Goal: Task Accomplishment & Management: Use online tool/utility

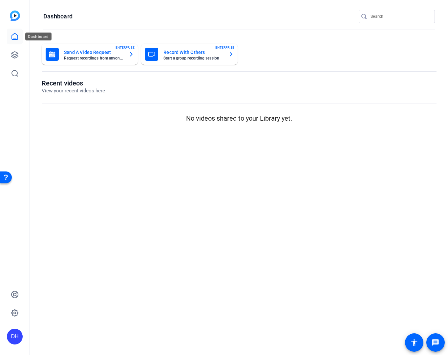
click at [14, 35] on icon at bounding box center [15, 37] width 8 height 8
click at [17, 49] on link at bounding box center [15, 55] width 16 height 16
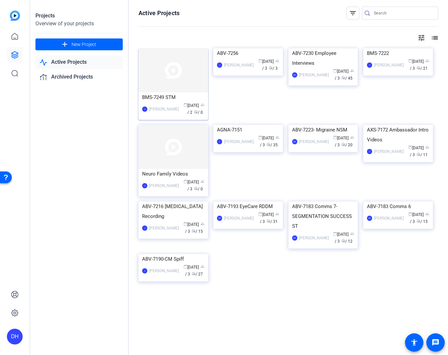
click at [184, 105] on span "calendar_today Sep 14" at bounding box center [191, 105] width 15 height 5
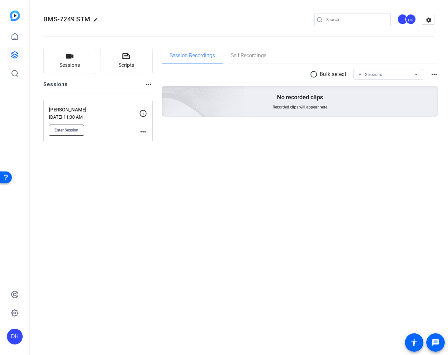
click at [61, 132] on span "Enter Session" at bounding box center [67, 129] width 24 height 5
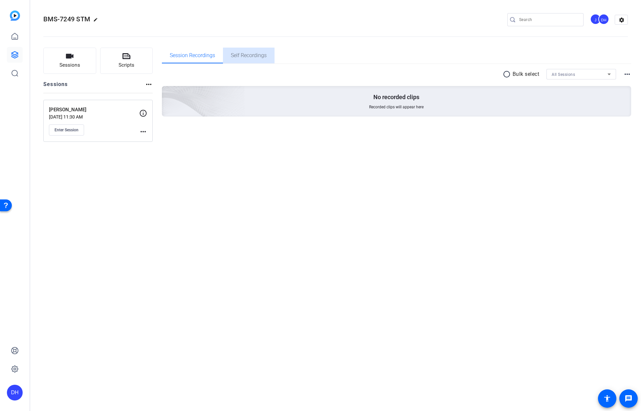
click at [247, 56] on span "Self Recordings" at bounding box center [249, 55] width 36 height 5
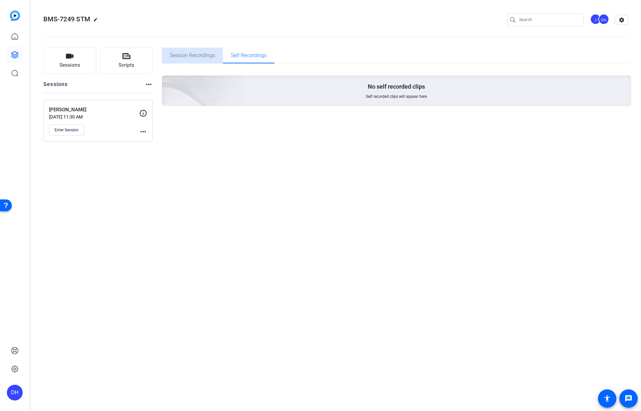
click at [188, 55] on span "Session Recordings" at bounding box center [192, 55] width 45 height 5
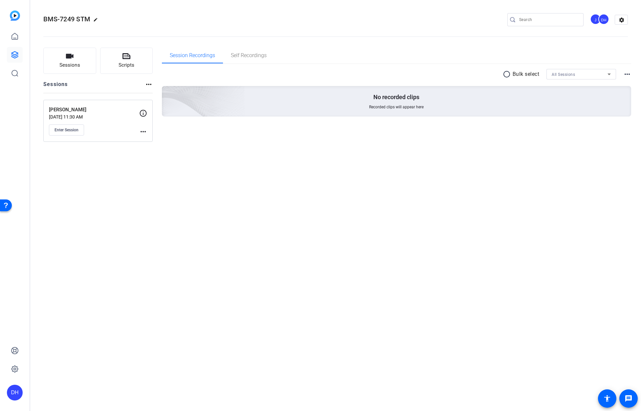
click at [96, 107] on p "[PERSON_NAME]" at bounding box center [94, 110] width 90 height 8
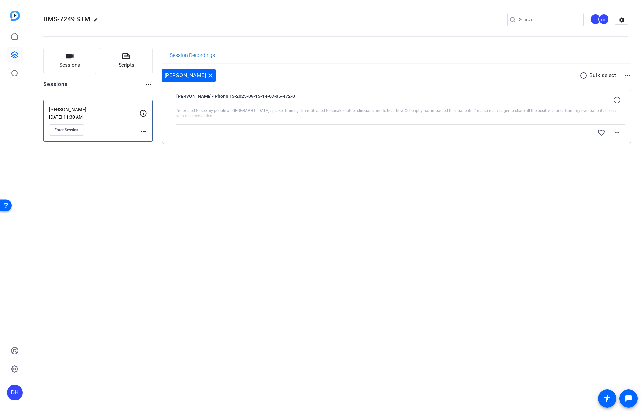
click at [385, 129] on div "favorite_border more_horiz" at bounding box center [468, 133] width 314 height 16
click at [448, 134] on mat-icon "more_horiz" at bounding box center [617, 133] width 8 height 8
click at [448, 147] on span "Download Original" at bounding box center [600, 147] width 39 height 8
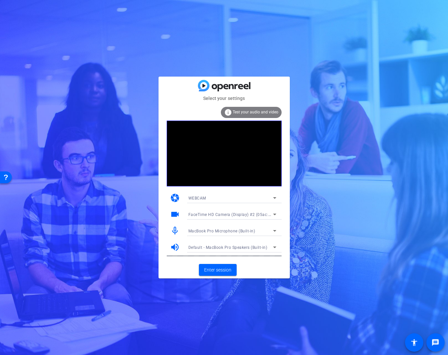
click at [239, 212] on span "FaceTime HD Camera (Display) #2 (05ac:1112)" at bounding box center [234, 214] width 91 height 5
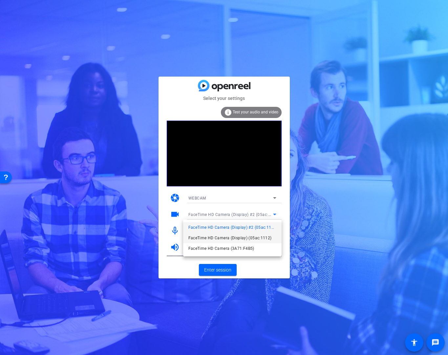
click at [237, 236] on span "FaceTime HD Camera (Display) (05ac:1112)" at bounding box center [230, 238] width 83 height 8
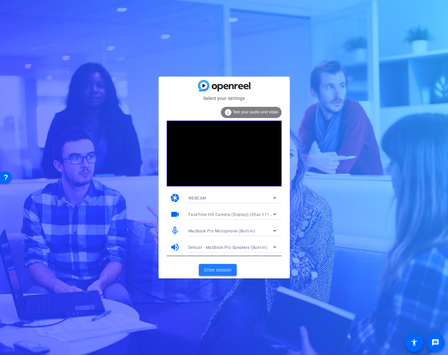
click at [219, 269] on span "Enter session" at bounding box center [217, 269] width 27 height 7
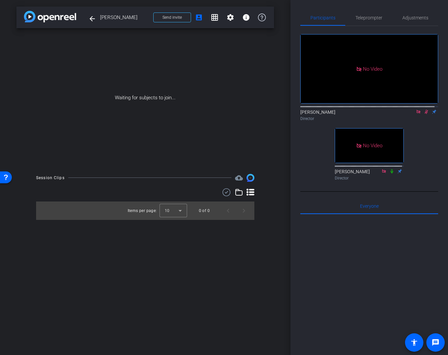
click at [424, 114] on icon at bounding box center [426, 111] width 5 height 5
click at [416, 114] on icon at bounding box center [418, 111] width 5 height 5
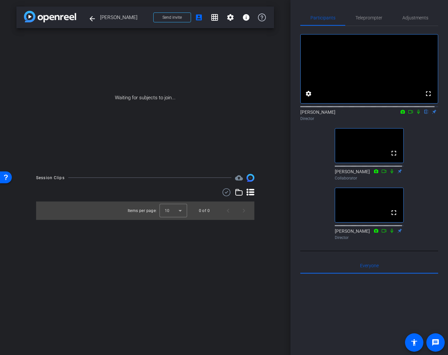
click at [409, 113] on icon at bounding box center [411, 111] width 5 height 3
click at [416, 114] on icon at bounding box center [418, 111] width 5 height 5
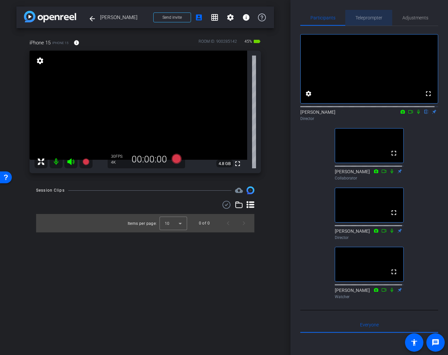
click at [373, 18] on span "Teleprompter" at bounding box center [369, 17] width 27 height 5
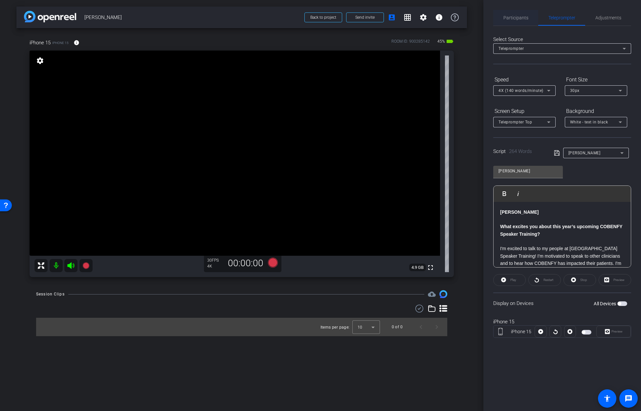
click at [448, 15] on span "Participants" at bounding box center [516, 17] width 25 height 5
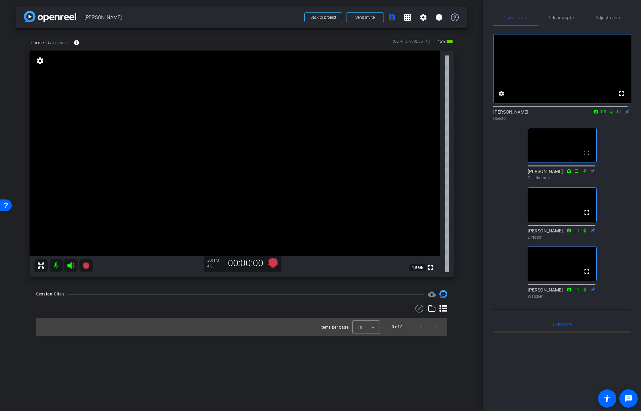
click at [448, 114] on icon at bounding box center [611, 111] width 5 height 5
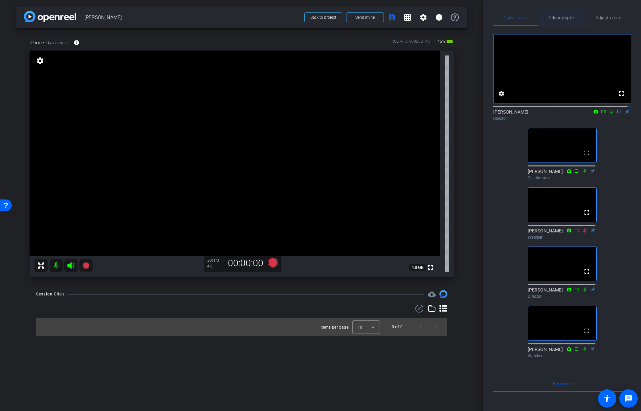
click at [448, 19] on span "Teleprompter" at bounding box center [562, 17] width 27 height 5
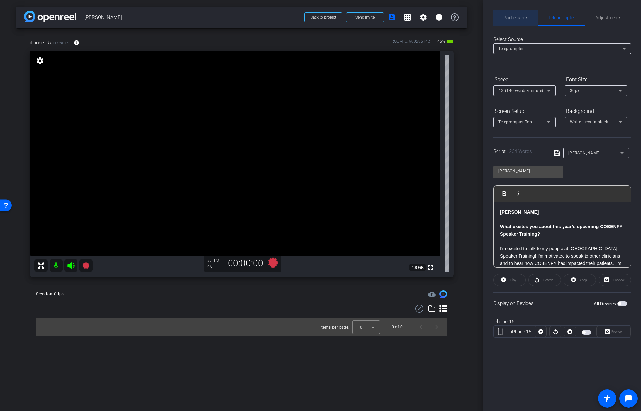
click at [448, 17] on span "Participants" at bounding box center [516, 17] width 25 height 5
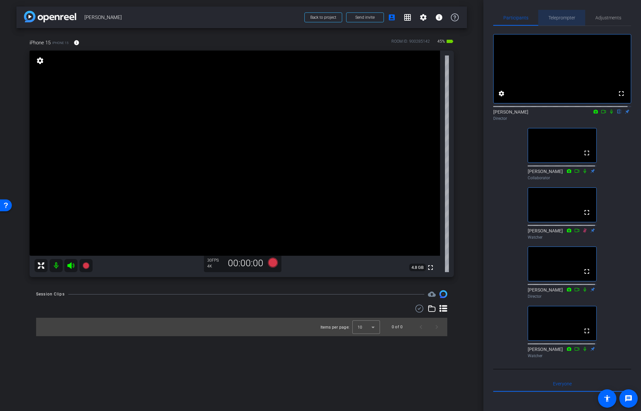
click at [448, 17] on span "Teleprompter" at bounding box center [562, 17] width 27 height 5
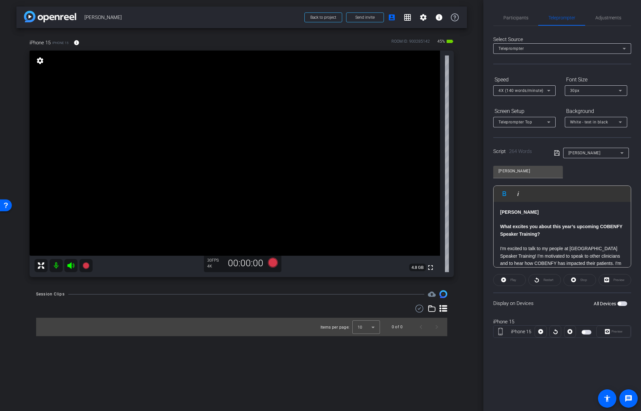
drag, startPoint x: 550, startPoint y: 212, endPoint x: 493, endPoint y: 208, distance: 57.6
click at [448, 208] on div "Participants Teleprompter Adjustments settings [PERSON_NAME] flip Director [PER…" at bounding box center [563, 205] width 158 height 411
click at [448, 227] on div "What excites you about this year’s upcoming COBENFY Speaker Training? I'm excit…" at bounding box center [562, 389] width 137 height 374
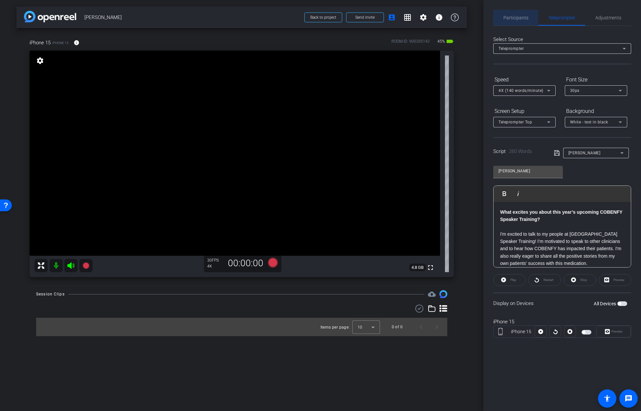
click at [448, 21] on span "Participants" at bounding box center [516, 18] width 25 height 16
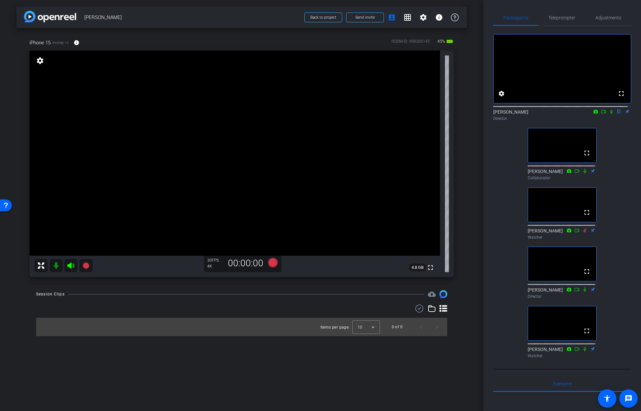
click at [448, 114] on icon at bounding box center [611, 112] width 3 height 4
click at [448, 114] on icon at bounding box center [612, 112] width 4 height 4
click at [448, 18] on span "Teleprompter" at bounding box center [562, 17] width 27 height 5
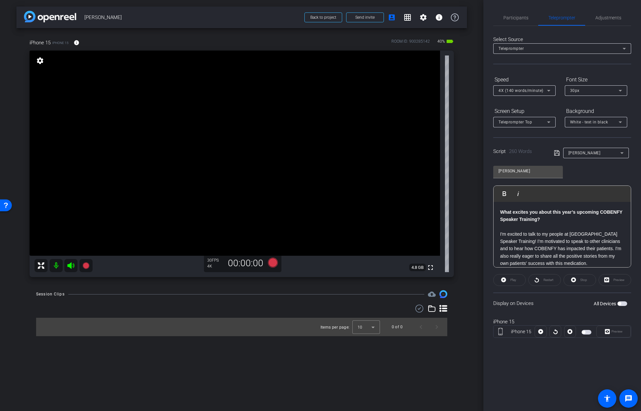
click at [448, 333] on span "button" at bounding box center [587, 332] width 10 height 5
click at [272, 263] on icon at bounding box center [273, 263] width 10 height 10
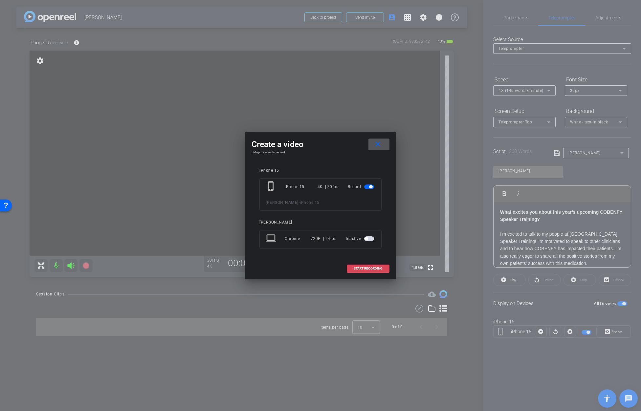
click at [366, 268] on span "START RECORDING" at bounding box center [368, 268] width 29 height 3
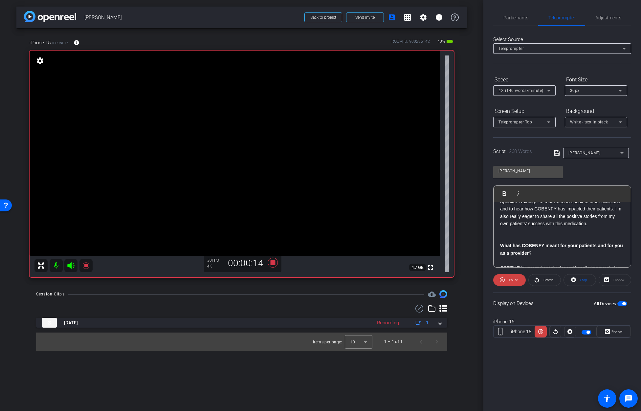
scroll to position [36, 0]
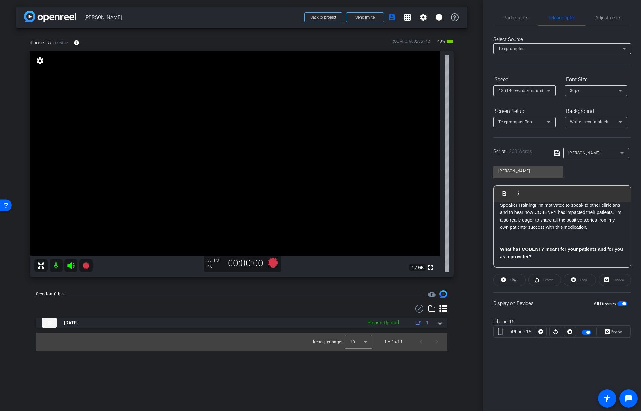
click at [448, 332] on div at bounding box center [570, 332] width 12 height 12
click at [448, 19] on span "Participants" at bounding box center [516, 17] width 25 height 5
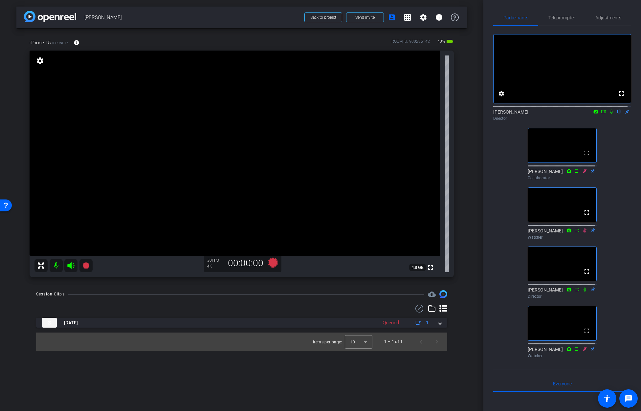
click at [448, 114] on icon at bounding box center [603, 111] width 5 height 5
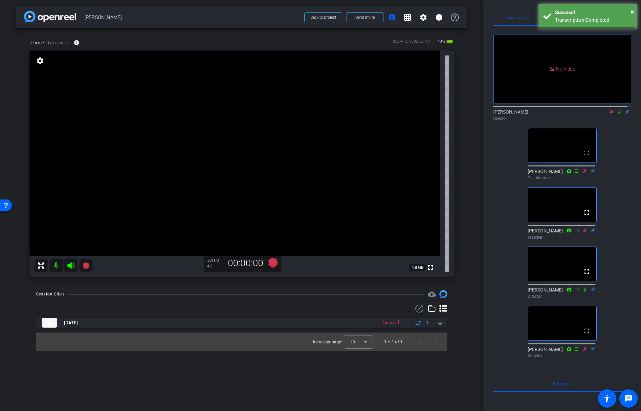
click at [448, 118] on div "[PERSON_NAME] Director" at bounding box center [562, 115] width 138 height 13
click at [448, 114] on icon at bounding box center [619, 111] width 5 height 5
click at [448, 19] on span "Teleprompter" at bounding box center [562, 17] width 27 height 5
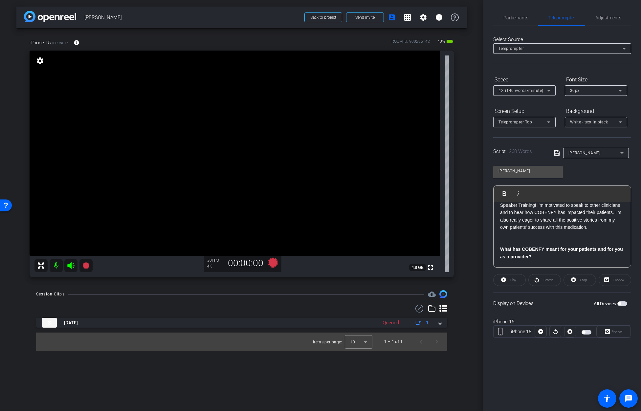
click at [448, 280] on div "Restart" at bounding box center [545, 280] width 33 height 12
click at [448, 278] on div "Restart" at bounding box center [545, 280] width 33 height 12
click at [448, 332] on div at bounding box center [556, 332] width 12 height 12
click at [448, 331] on div at bounding box center [556, 332] width 12 height 12
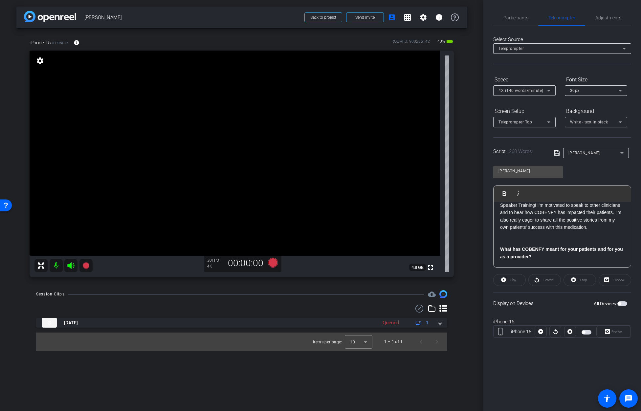
click at [448, 355] on div "Participants Teleprompter Adjustments [PERSON_NAME] Director [PERSON_NAME] Coll…" at bounding box center [563, 205] width 158 height 411
click at [448, 236] on p at bounding box center [562, 234] width 124 height 7
click at [448, 280] on div "Restart" at bounding box center [545, 280] width 33 height 12
click at [448, 283] on div "Restart" at bounding box center [545, 280] width 33 height 12
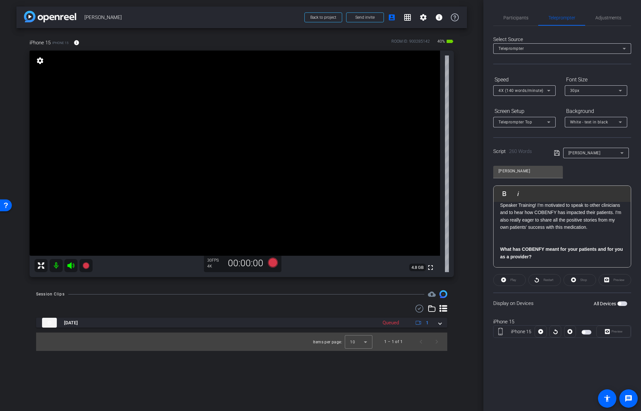
click at [448, 334] on div at bounding box center [556, 332] width 12 height 12
click at [448, 17] on span "Participants" at bounding box center [516, 17] width 25 height 5
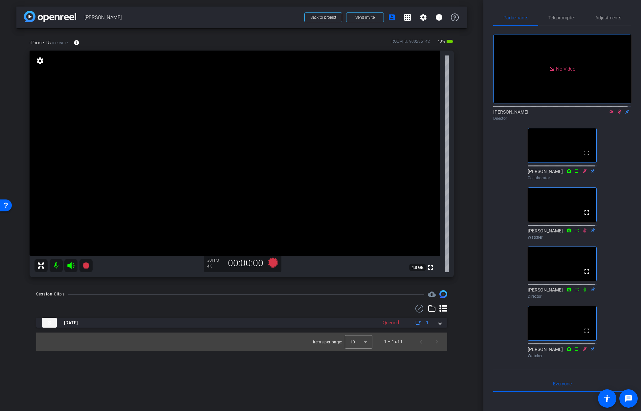
click at [448, 110] on icon at bounding box center [612, 112] width 4 height 4
click at [448, 114] on icon at bounding box center [612, 112] width 4 height 4
click at [448, 114] on icon at bounding box center [603, 111] width 5 height 5
click at [448, 114] on icon at bounding box center [619, 111] width 5 height 5
click at [448, 18] on span "Teleprompter" at bounding box center [562, 17] width 27 height 5
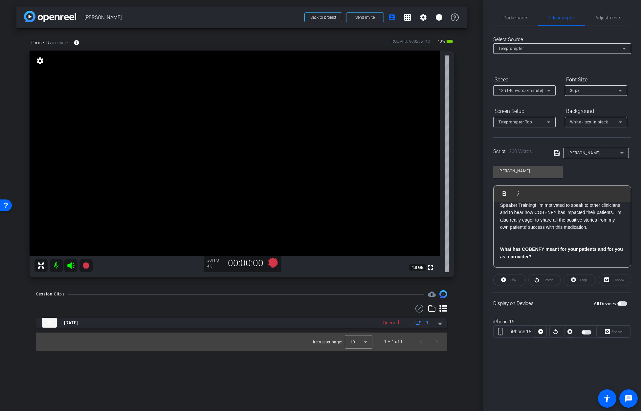
scroll to position [0, 0]
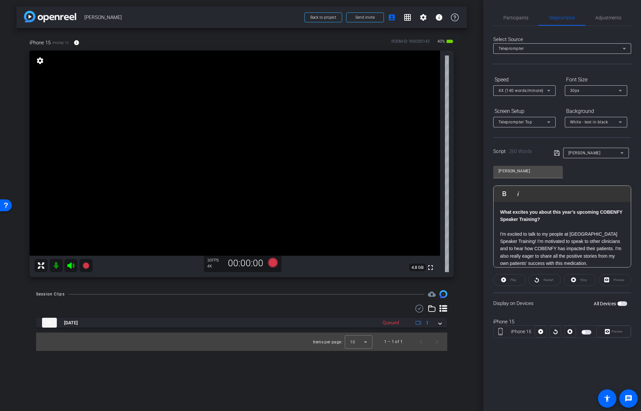
click at [448, 279] on div "Restart" at bounding box center [545, 280] width 33 height 12
click at [448, 333] on div at bounding box center [556, 332] width 12 height 12
click at [448, 333] on div "Preview" at bounding box center [614, 332] width 34 height 12
click at [448, 331] on div "Preview" at bounding box center [614, 332] width 34 height 12
click at [448, 332] on span "button" at bounding box center [587, 332] width 10 height 5
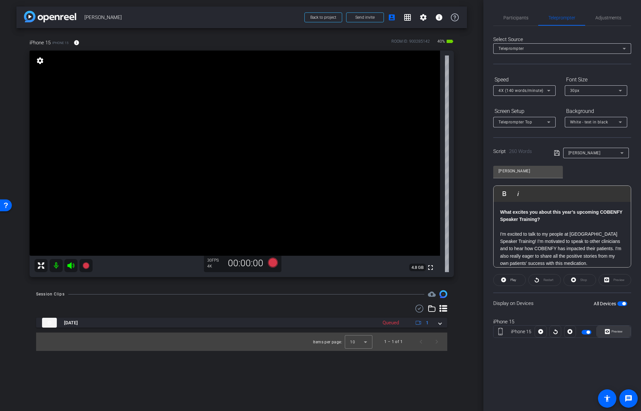
click at [448, 332] on span "Preview" at bounding box center [617, 332] width 11 height 4
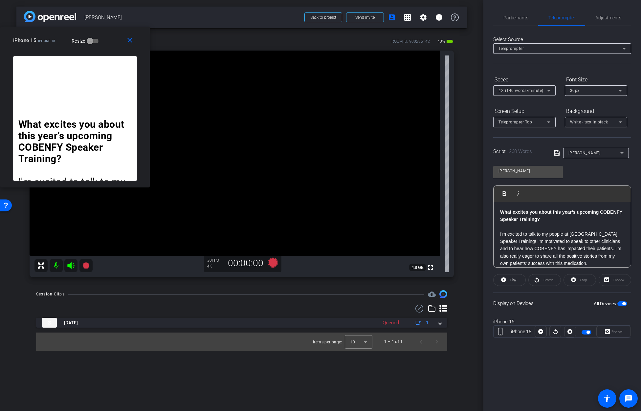
drag, startPoint x: 358, startPoint y: 130, endPoint x: 108, endPoint y: 33, distance: 268.4
click at [108, 33] on div "close iPhone 15 iPhone 15 Resize" at bounding box center [74, 42] width 149 height 30
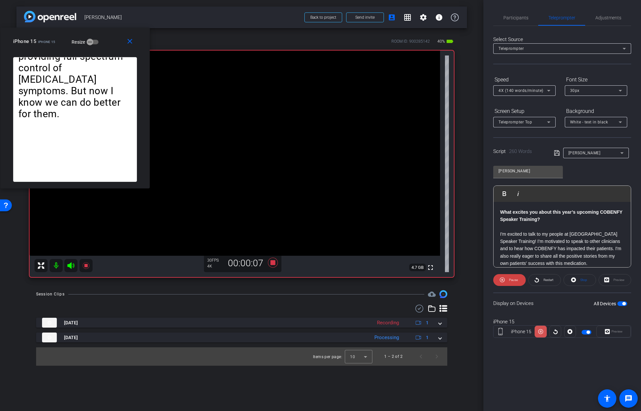
click at [448, 332] on icon at bounding box center [541, 332] width 5 height 5
click at [448, 333] on icon at bounding box center [556, 332] width 4 height 5
click at [448, 332] on icon at bounding box center [541, 332] width 5 height 10
click at [448, 332] on icon at bounding box center [541, 332] width 5 height 5
click at [448, 332] on icon at bounding box center [541, 332] width 5 height 10
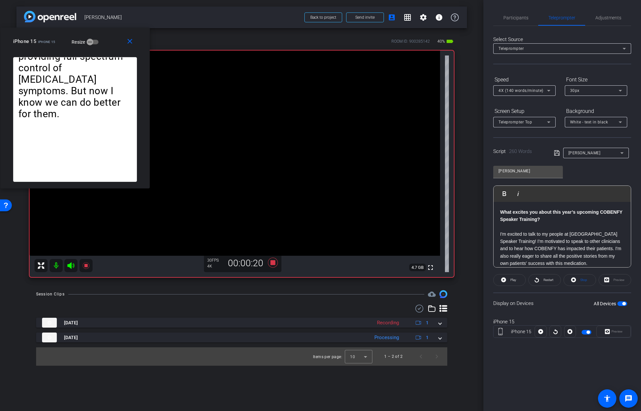
click at [448, 332] on icon at bounding box center [541, 332] width 5 height 5
click at [448, 332] on icon at bounding box center [541, 332] width 5 height 10
click at [448, 332] on icon at bounding box center [555, 332] width 5 height 10
click at [448, 332] on icon at bounding box center [541, 332] width 5 height 10
click at [448, 331] on icon at bounding box center [555, 332] width 5 height 10
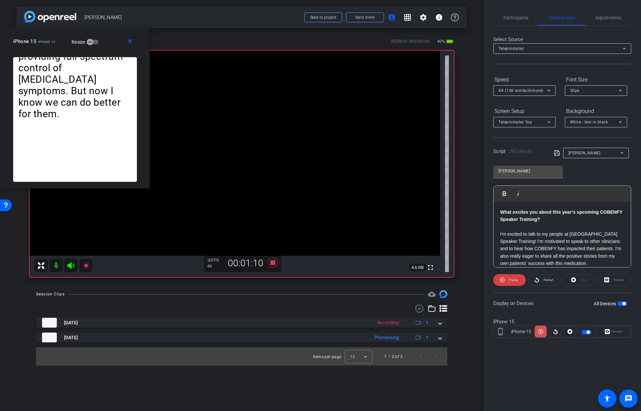
click at [448, 333] on icon at bounding box center [541, 332] width 5 height 10
click at [448, 19] on span "Participants" at bounding box center [516, 17] width 25 height 5
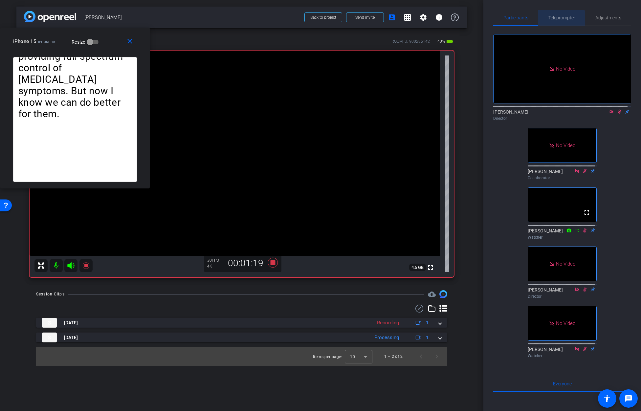
click at [448, 19] on span "Teleprompter" at bounding box center [562, 17] width 27 height 5
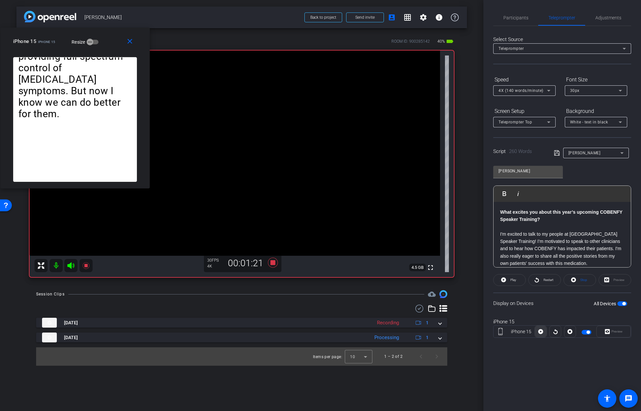
click at [448, 332] on icon at bounding box center [541, 332] width 5 height 10
click at [448, 332] on icon at bounding box center [556, 332] width 4 height 5
click at [448, 332] on icon at bounding box center [541, 332] width 5 height 5
click at [448, 20] on span "Participants" at bounding box center [516, 18] width 25 height 16
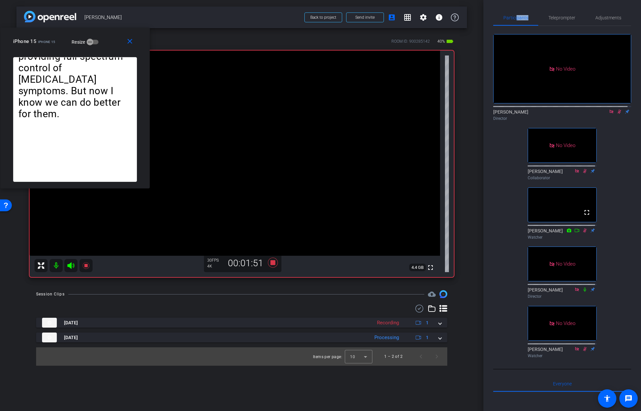
click at [448, 109] on icon at bounding box center [619, 111] width 5 height 5
click at [448, 110] on icon at bounding box center [619, 112] width 3 height 4
click at [448, 17] on span "Teleprompter" at bounding box center [562, 17] width 27 height 5
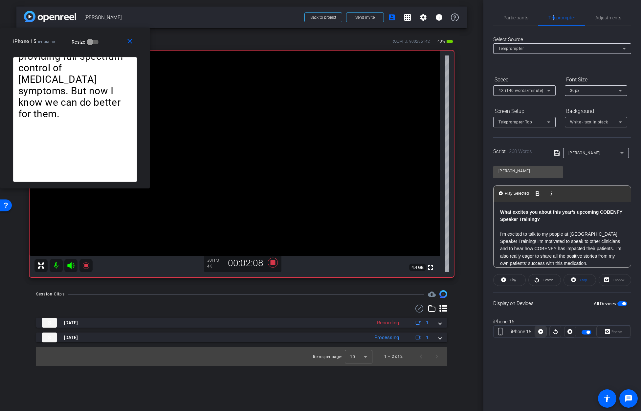
click at [448, 332] on icon at bounding box center [541, 332] width 5 height 10
click at [448, 331] on icon at bounding box center [541, 332] width 5 height 5
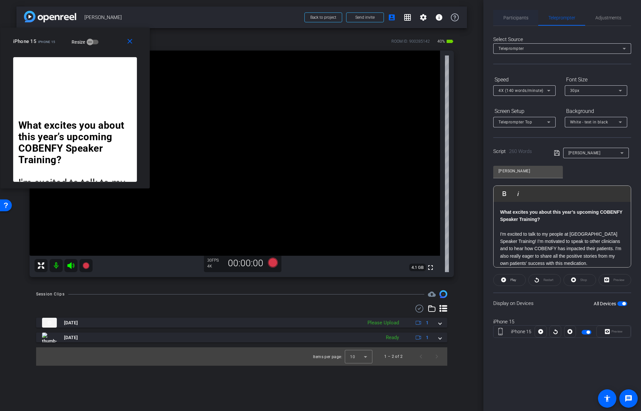
click at [448, 15] on span "Participants" at bounding box center [516, 17] width 25 height 5
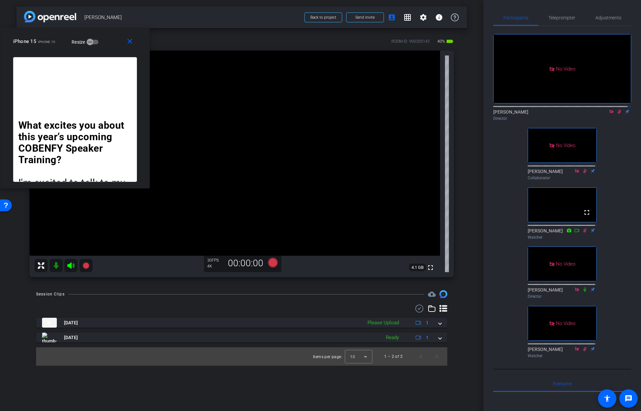
click at [448, 109] on icon at bounding box center [619, 111] width 5 height 5
click at [448, 15] on span "Teleprompter" at bounding box center [562, 17] width 27 height 5
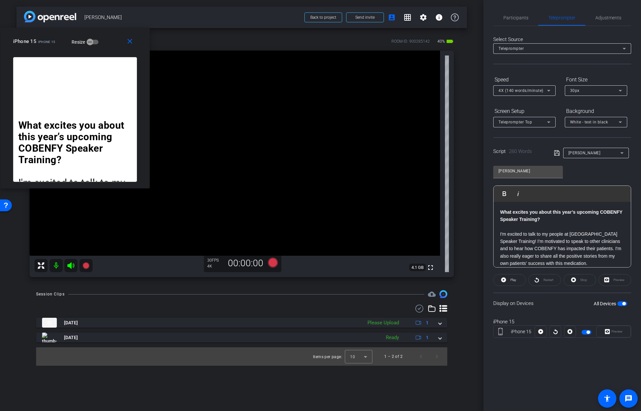
click at [448, 280] on div "Restart" at bounding box center [545, 280] width 33 height 12
click at [448, 332] on div at bounding box center [556, 332] width 12 height 12
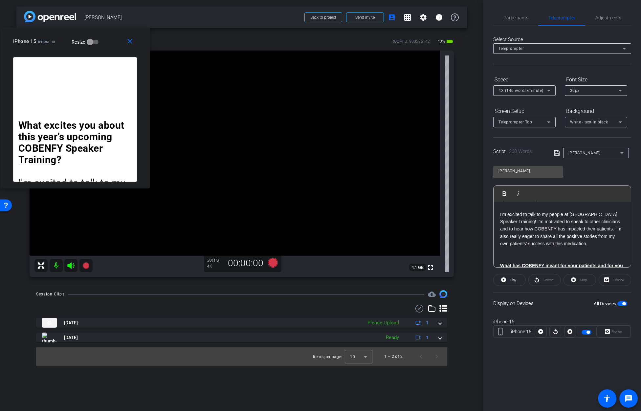
scroll to position [18, 0]
click at [448, 332] on icon at bounding box center [541, 332] width 5 height 10
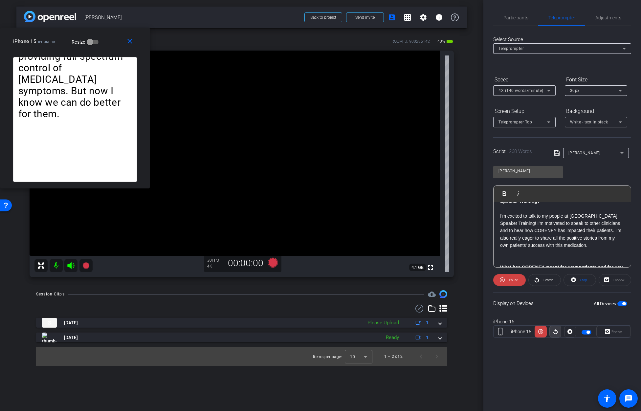
click at [448, 333] on icon at bounding box center [555, 332] width 5 height 10
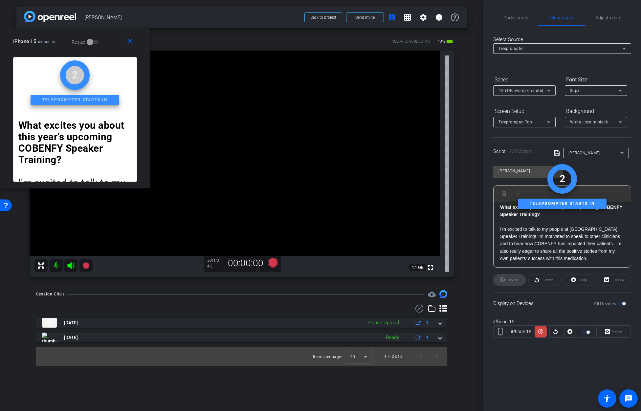
scroll to position [0, 0]
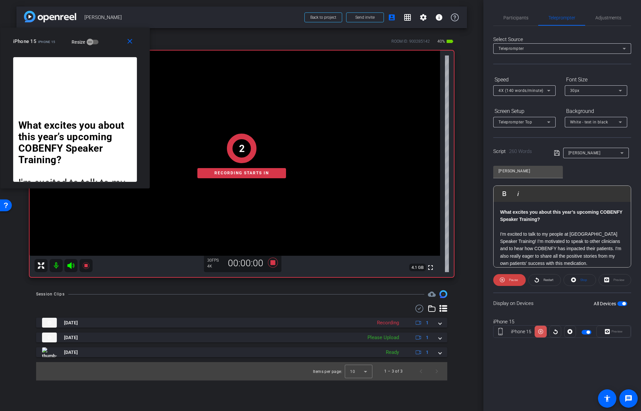
click at [448, 333] on icon at bounding box center [541, 332] width 5 height 10
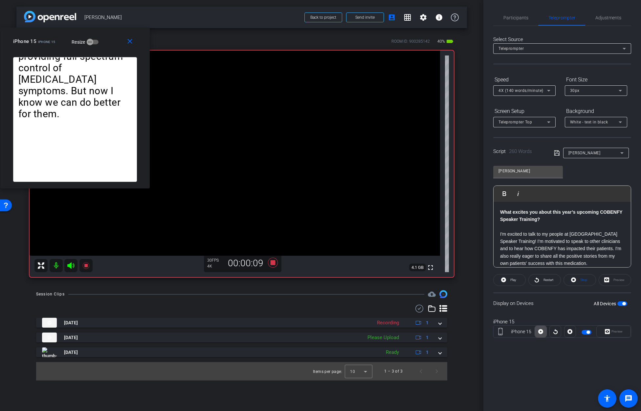
click at [448, 332] on icon at bounding box center [541, 332] width 5 height 10
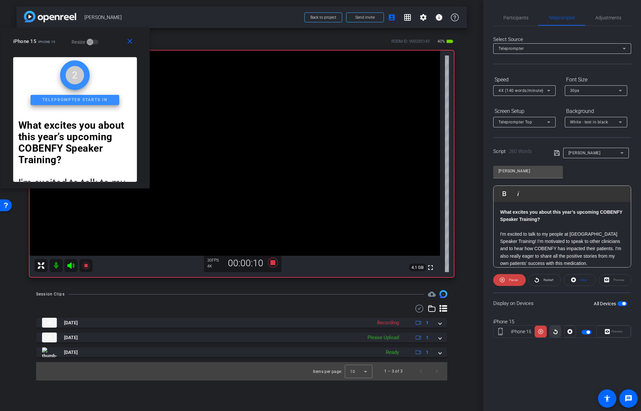
click at [448, 333] on icon at bounding box center [555, 332] width 5 height 10
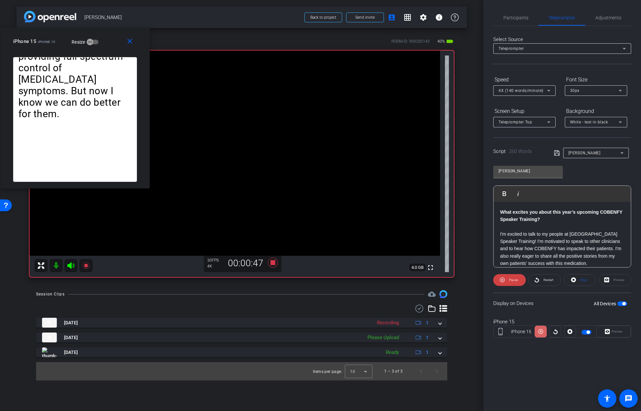
click at [448, 332] on icon at bounding box center [541, 332] width 5 height 10
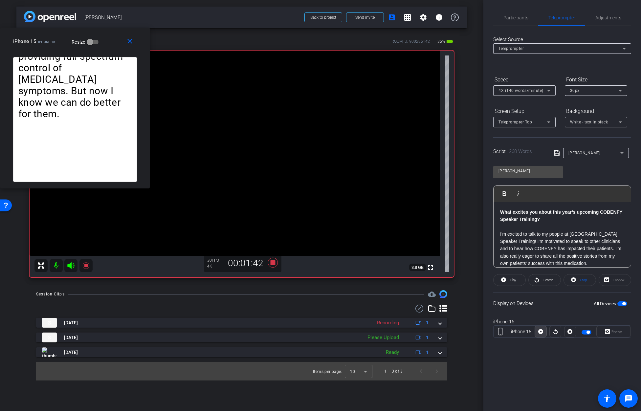
click at [448, 332] on icon at bounding box center [541, 332] width 5 height 10
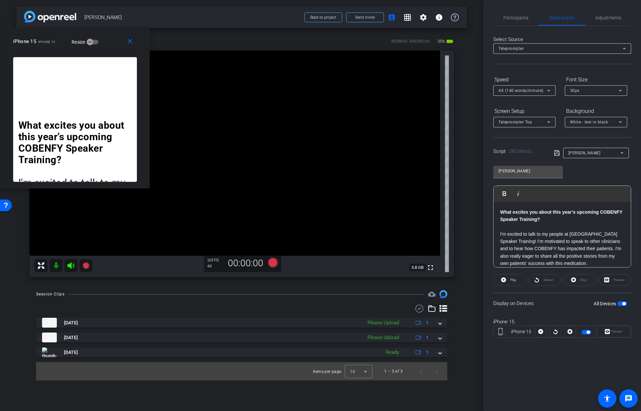
click at [448, 331] on span "button" at bounding box center [587, 332] width 10 height 5
click at [448, 18] on span "Participants" at bounding box center [516, 17] width 25 height 5
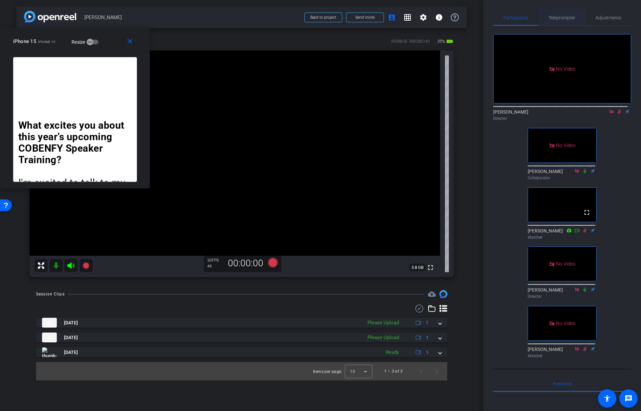
click at [448, 16] on span "Teleprompter" at bounding box center [562, 17] width 27 height 5
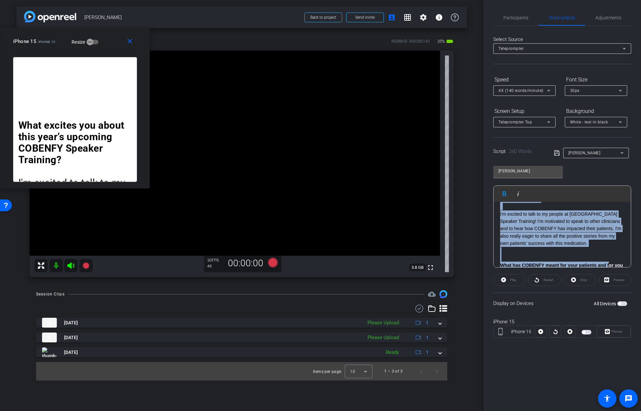
scroll to position [28, 0]
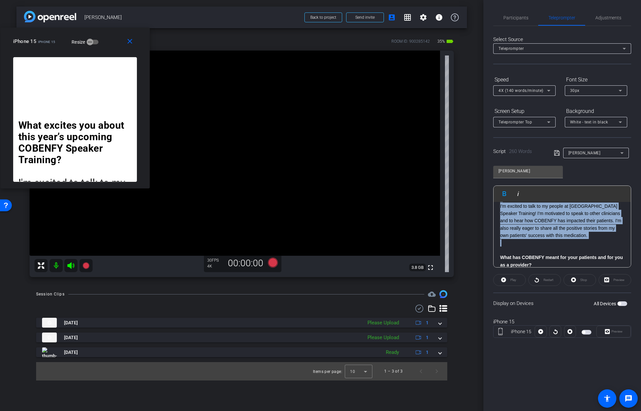
drag, startPoint x: 499, startPoint y: 212, endPoint x: 608, endPoint y: 241, distance: 113.4
click at [448, 241] on div "What excites you about this year’s upcoming COBENFY Speaker Training? I'm excit…" at bounding box center [562, 353] width 137 height 359
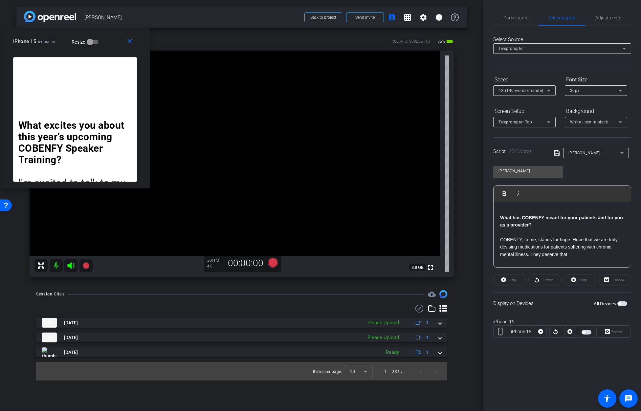
scroll to position [0, 0]
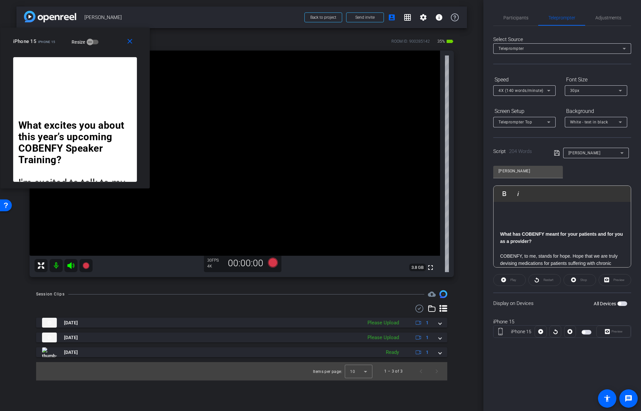
drag, startPoint x: 575, startPoint y: 240, endPoint x: 496, endPoint y: 202, distance: 87.9
click at [448, 202] on div "What has COBENFY meant for your patients and for you as a provider? COBENFY, to…" at bounding box center [562, 356] width 137 height 308
click at [448, 281] on div "Restart" at bounding box center [545, 280] width 33 height 12
click at [448, 15] on span "Participants" at bounding box center [516, 17] width 25 height 5
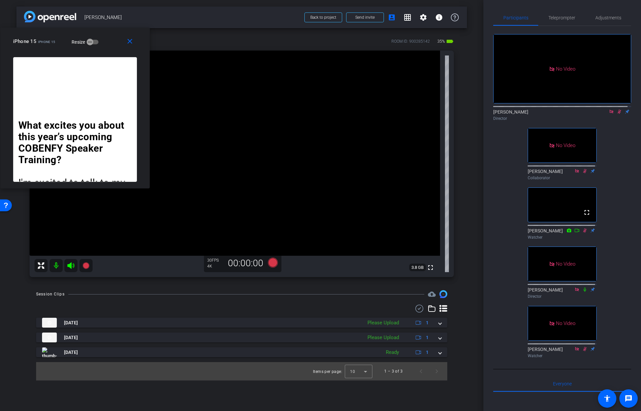
click at [448, 110] on icon at bounding box center [620, 112] width 4 height 4
click at [448, 110] on icon at bounding box center [619, 112] width 3 height 4
click at [448, 17] on span "Teleprompter" at bounding box center [562, 17] width 27 height 5
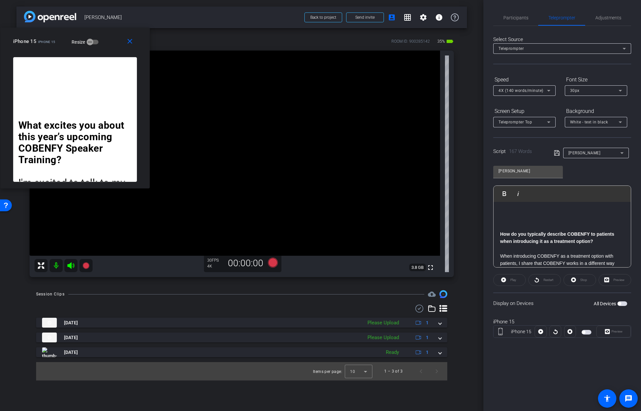
click at [448, 235] on div "How do you typically describe COBENFY to patients when introducing it as a trea…" at bounding box center [562, 326] width 137 height 249
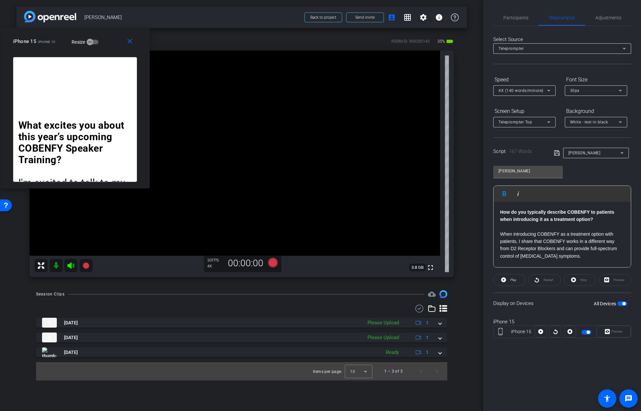
click at [448, 332] on div at bounding box center [556, 332] width 12 height 12
click at [124, 41] on span at bounding box center [131, 42] width 21 height 16
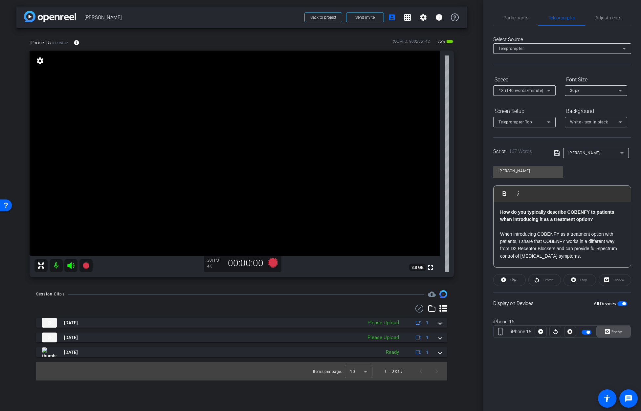
click at [448, 331] on span "Preview" at bounding box center [617, 332] width 11 height 4
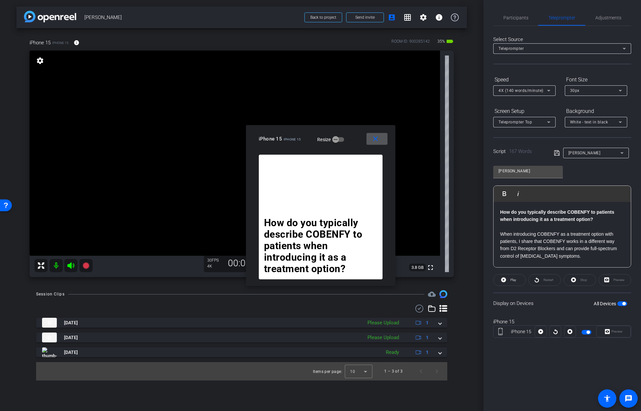
click at [448, 333] on div at bounding box center [556, 332] width 12 height 12
click at [448, 333] on icon at bounding box center [541, 332] width 5 height 5
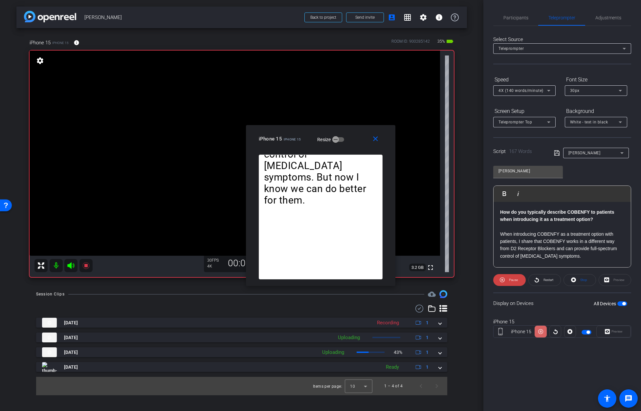
click at [448, 332] on icon at bounding box center [541, 332] width 5 height 10
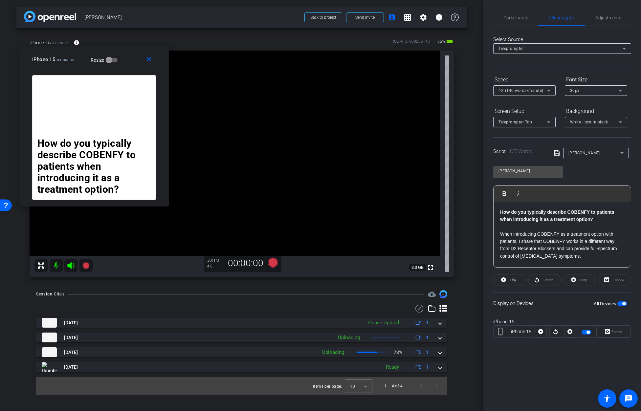
drag, startPoint x: 358, startPoint y: 132, endPoint x: 126, endPoint y: 51, distance: 246.5
click at [126, 51] on div "close iPhone 15 iPhone 15 Resize" at bounding box center [93, 61] width 149 height 30
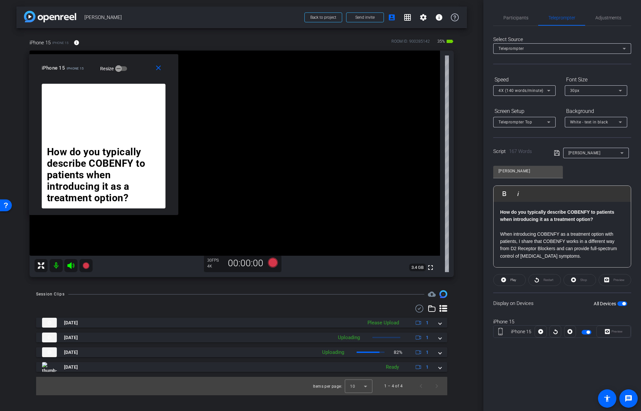
drag, startPoint x: 161, startPoint y: 205, endPoint x: 176, endPoint y: 214, distance: 17.9
click at [176, 214] on div "How do you typically describe COBENFY to patients when introducing it as a trea…" at bounding box center [103, 149] width 149 height 131
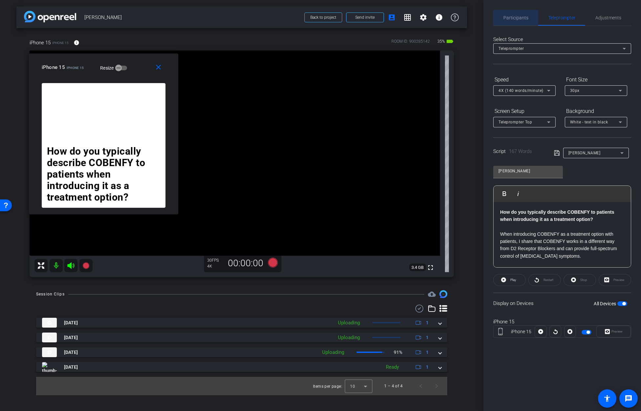
click at [448, 17] on span "Participants" at bounding box center [516, 17] width 25 height 5
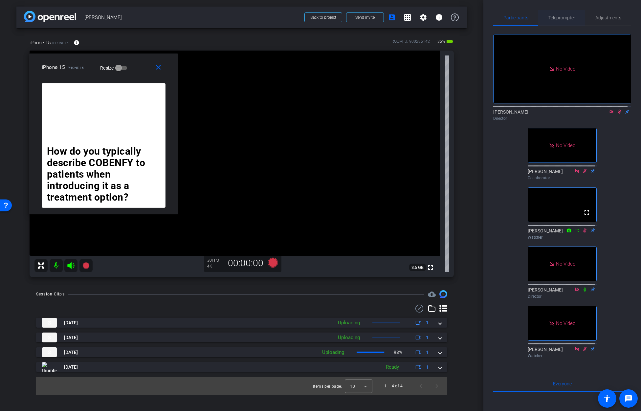
click at [448, 16] on span "Teleprompter" at bounding box center [562, 17] width 27 height 5
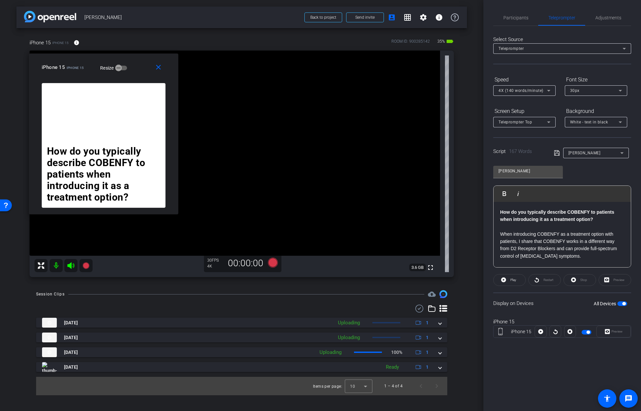
click at [448, 332] on span "button" at bounding box center [587, 332] width 10 height 5
click at [448, 15] on span "Participants" at bounding box center [516, 17] width 25 height 5
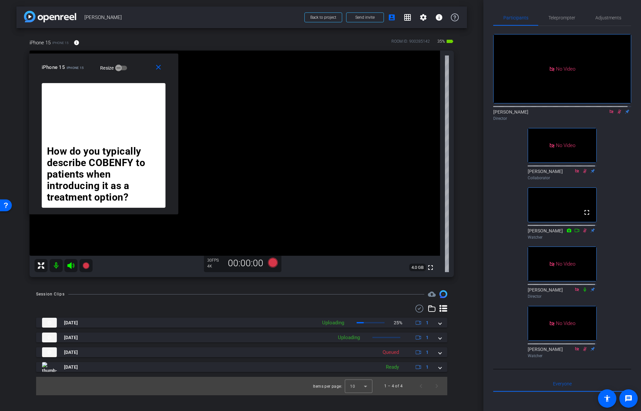
click at [448, 110] on icon at bounding box center [620, 112] width 4 height 4
click at [448, 110] on icon at bounding box center [612, 112] width 4 height 4
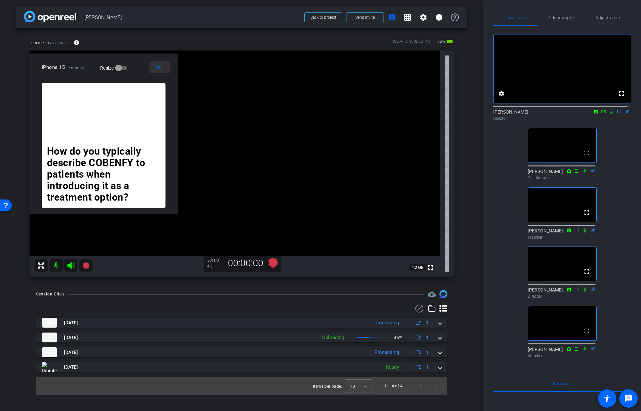
click at [159, 66] on mat-icon "close" at bounding box center [158, 67] width 8 height 8
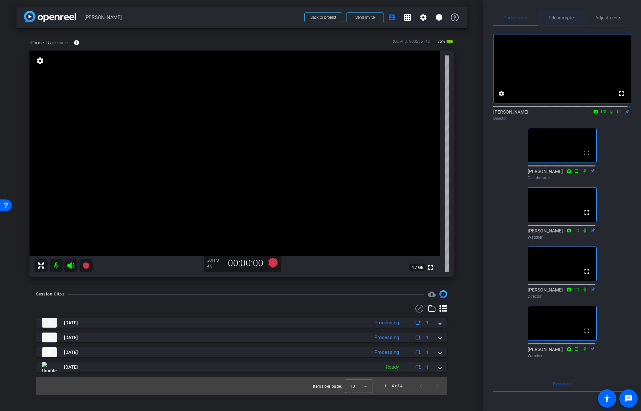
click at [448, 17] on span "Teleprompter" at bounding box center [562, 17] width 27 height 5
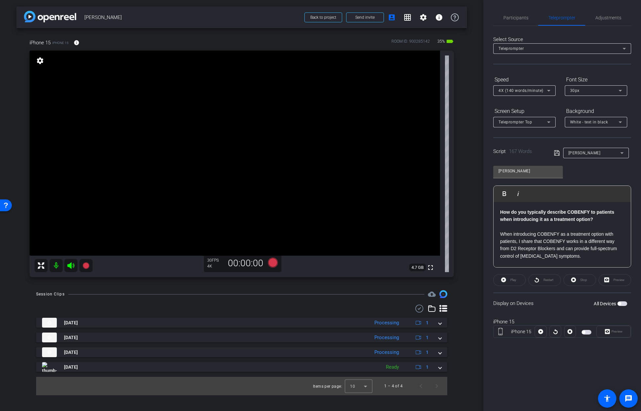
drag, startPoint x: 579, startPoint y: 248, endPoint x: 479, endPoint y: 193, distance: 114.0
click at [448, 193] on div "arrow_back [PERSON_NAME] Back to project Send invite account_box grid_on settin…" at bounding box center [320, 205] width 641 height 411
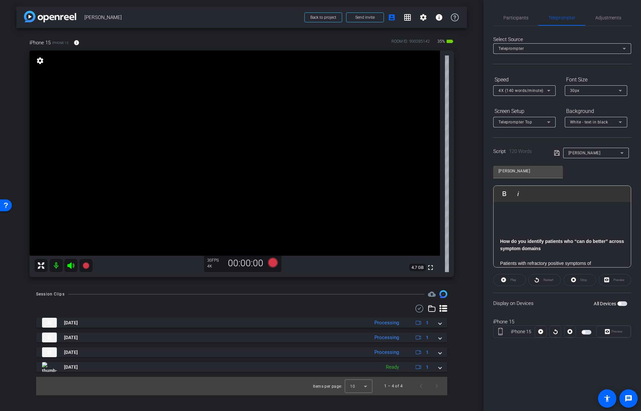
click at [448, 233] on p at bounding box center [562, 234] width 124 height 7
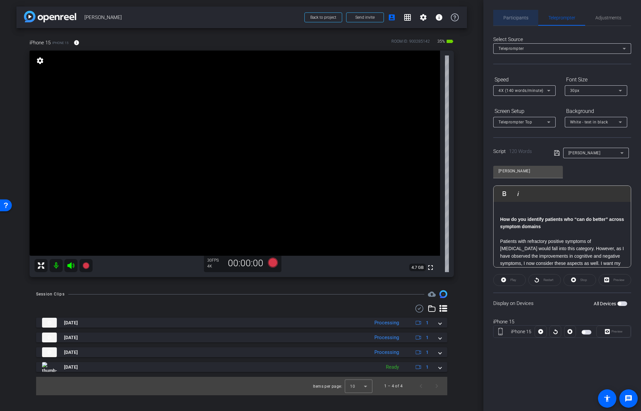
click at [448, 17] on span "Participants" at bounding box center [516, 17] width 25 height 5
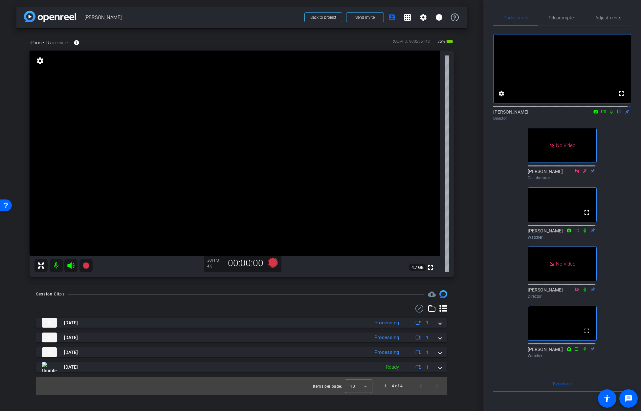
click at [448, 114] on icon at bounding box center [611, 111] width 5 height 5
click at [448, 114] on icon at bounding box center [603, 111] width 5 height 5
click at [448, 18] on span "Teleprompter" at bounding box center [562, 17] width 27 height 5
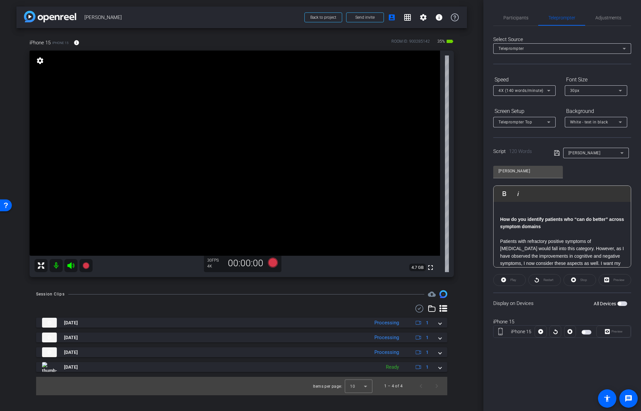
click at [448, 332] on span "button" at bounding box center [587, 332] width 10 height 5
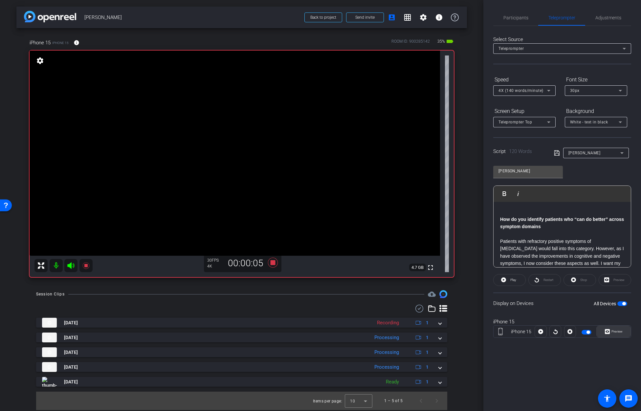
click at [448, 331] on span "Preview" at bounding box center [617, 332] width 11 height 4
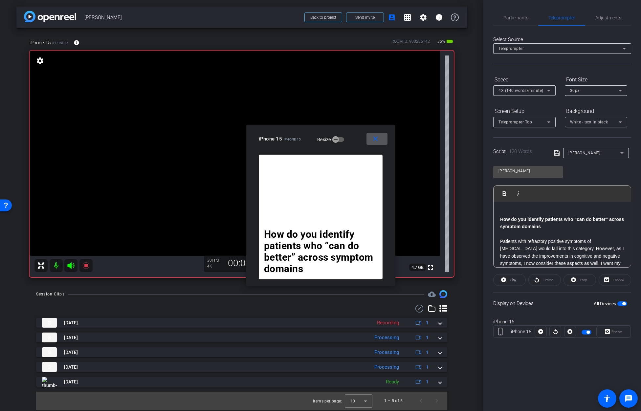
click at [350, 133] on div "iPhone 15 iPhone 15 Resize" at bounding box center [323, 139] width 129 height 12
click at [448, 330] on icon at bounding box center [541, 332] width 5 height 5
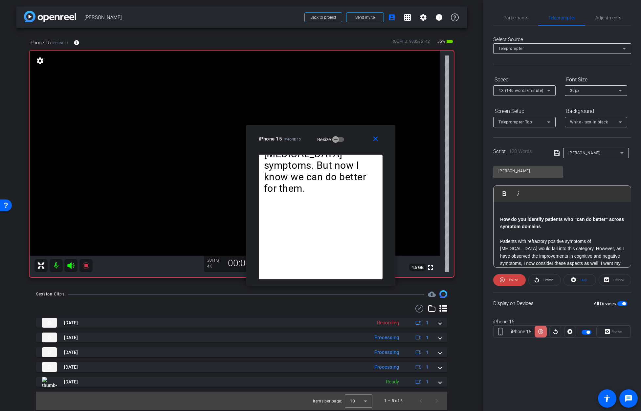
click at [448, 332] on icon at bounding box center [541, 332] width 5 height 10
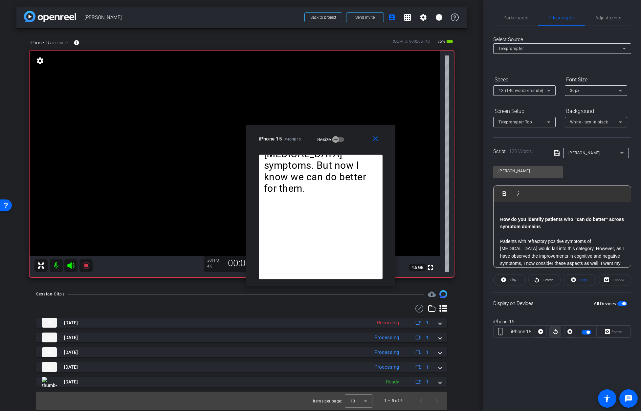
click at [448, 331] on icon at bounding box center [555, 332] width 5 height 10
click at [448, 332] on icon at bounding box center [541, 332] width 5 height 10
click at [448, 332] on icon at bounding box center [541, 332] width 5 height 5
click at [448, 332] on icon at bounding box center [541, 332] width 5 height 10
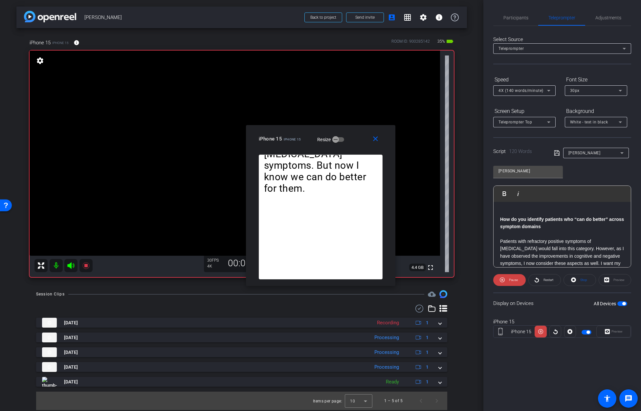
click at [448, 332] on icon at bounding box center [541, 332] width 5 height 10
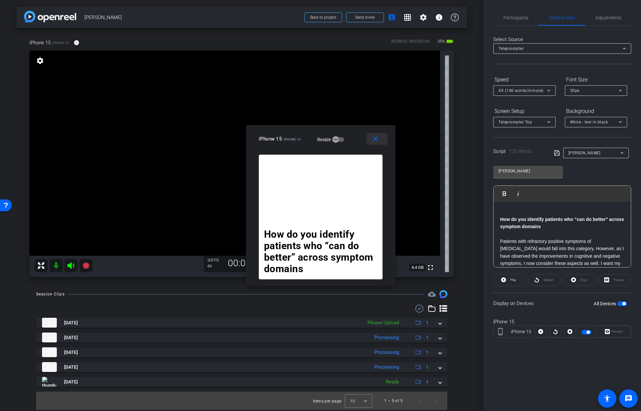
click at [376, 139] on mat-icon "close" at bounding box center [376, 139] width 8 height 8
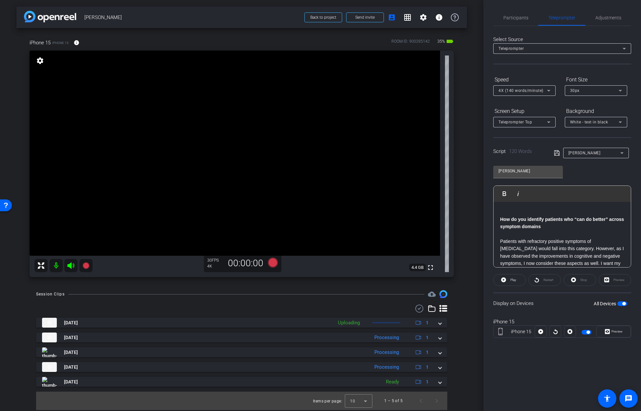
click at [448, 333] on span "button" at bounding box center [587, 332] width 10 height 5
click at [448, 332] on span "button" at bounding box center [587, 332] width 10 height 5
click at [448, 332] on div at bounding box center [556, 332] width 12 height 12
click at [448, 17] on span "Participants" at bounding box center [516, 17] width 25 height 5
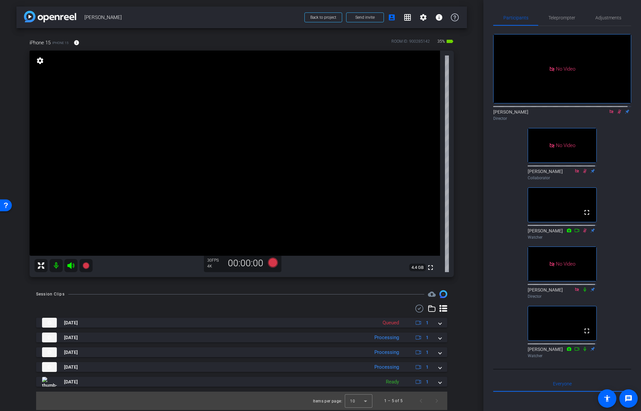
click at [448, 109] on icon at bounding box center [619, 111] width 5 height 5
click at [448, 18] on span "Teleprompter" at bounding box center [562, 17] width 27 height 5
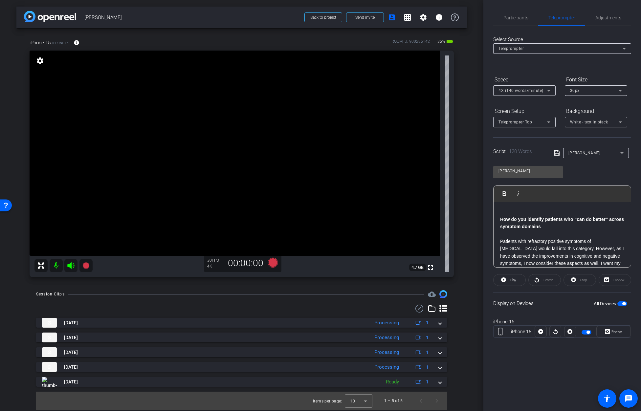
click at [448, 91] on span "4X (140 words/minute)" at bounding box center [521, 90] width 45 height 5
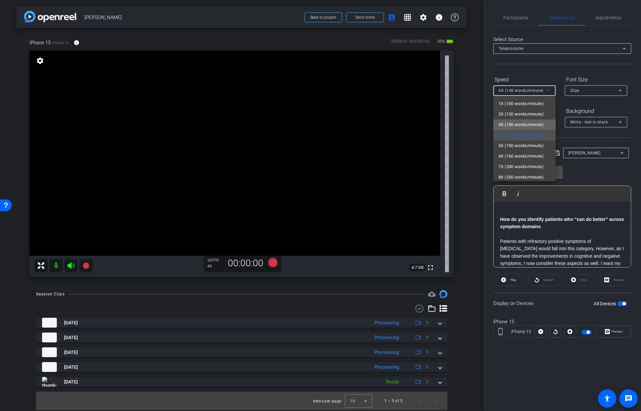
click at [448, 124] on span "3X (130 words/minute)" at bounding box center [521, 125] width 45 height 8
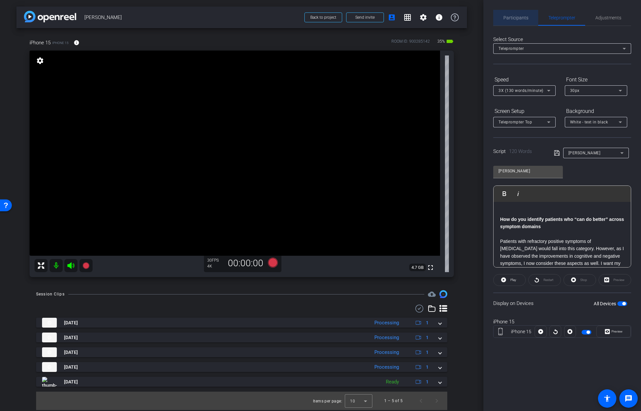
click at [448, 17] on span "Participants" at bounding box center [516, 17] width 25 height 5
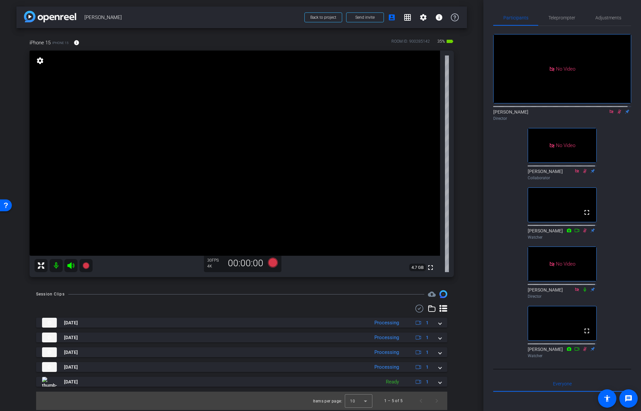
click at [448, 109] on icon at bounding box center [619, 111] width 5 height 5
click at [448, 17] on span "Teleprompter" at bounding box center [562, 17] width 27 height 5
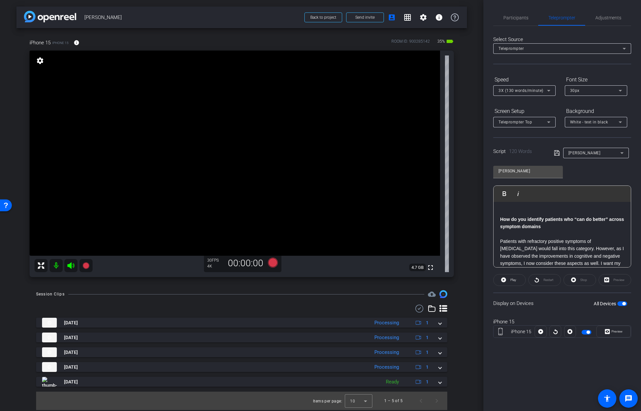
click at [448, 332] on div at bounding box center [556, 332] width 12 height 12
click at [448, 333] on icon at bounding box center [541, 332] width 5 height 5
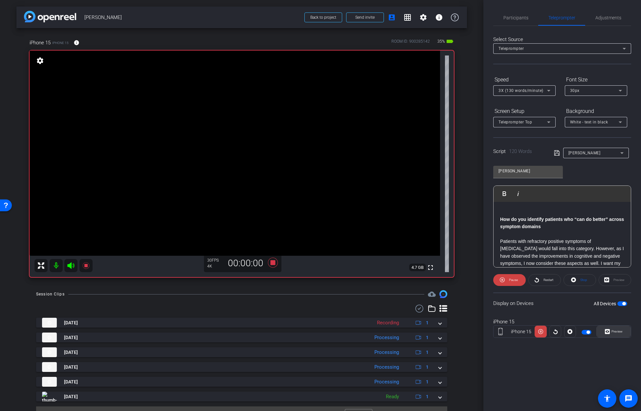
click at [448, 331] on span "Preview" at bounding box center [617, 332] width 11 height 4
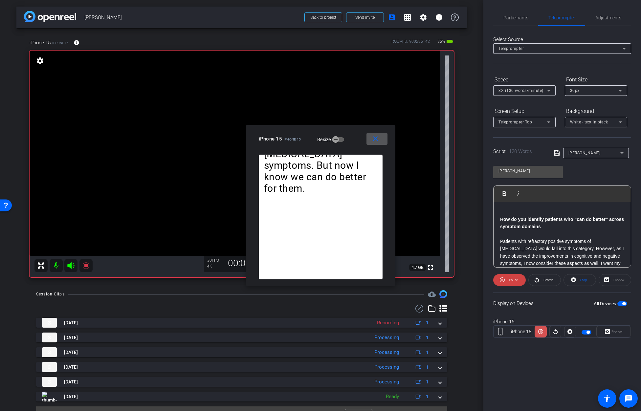
click at [448, 333] on icon at bounding box center [541, 332] width 5 height 10
click at [448, 333] on icon at bounding box center [541, 332] width 5 height 5
click at [448, 333] on icon at bounding box center [541, 332] width 5 height 10
click at [448, 333] on icon at bounding box center [541, 332] width 5 height 5
click at [448, 333] on icon at bounding box center [541, 332] width 5 height 10
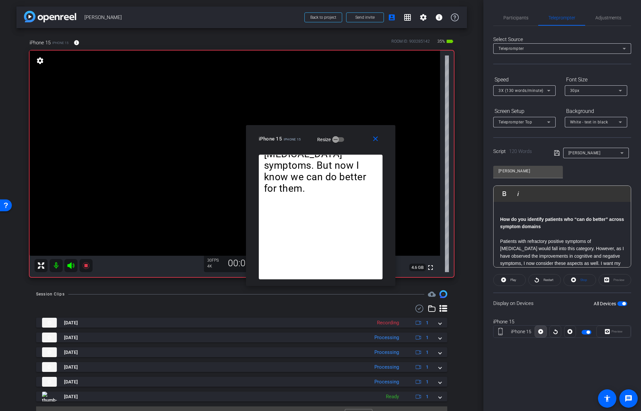
click at [448, 333] on icon at bounding box center [541, 332] width 5 height 5
click at [448, 333] on icon at bounding box center [541, 332] width 5 height 10
click at [448, 332] on icon at bounding box center [570, 332] width 5 height 10
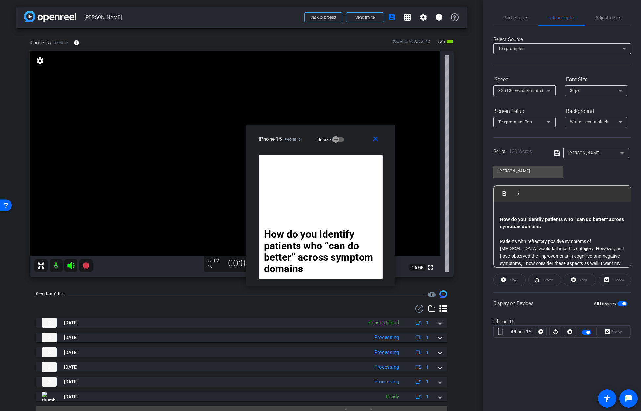
click at [448, 332] on span "button" at bounding box center [587, 332] width 10 height 5
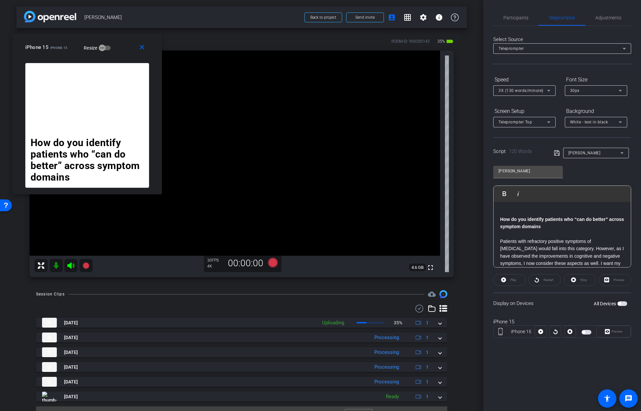
drag, startPoint x: 356, startPoint y: 128, endPoint x: 122, endPoint y: 36, distance: 251.5
click at [122, 36] on div "close iPhone 15 iPhone 15 Resize" at bounding box center [86, 49] width 149 height 30
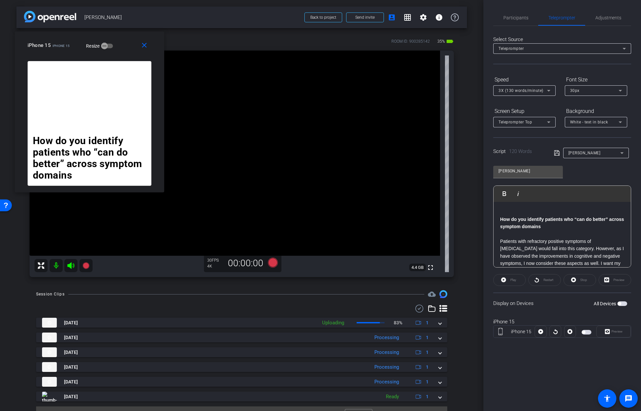
drag, startPoint x: 157, startPoint y: 209, endPoint x: 161, endPoint y: 191, distance: 18.6
click at [161, 191] on div "How do you identify patients who “can do better” across symptom domains Patient…" at bounding box center [89, 126] width 149 height 131
click at [448, 17] on span "Participants" at bounding box center [516, 17] width 25 height 5
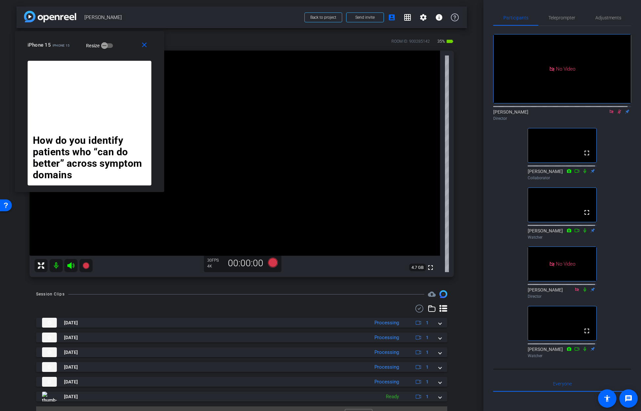
click at [448, 110] on icon at bounding box center [612, 112] width 4 height 4
click at [448, 114] on icon at bounding box center [612, 112] width 4 height 4
click at [145, 43] on mat-icon "close" at bounding box center [144, 45] width 8 height 8
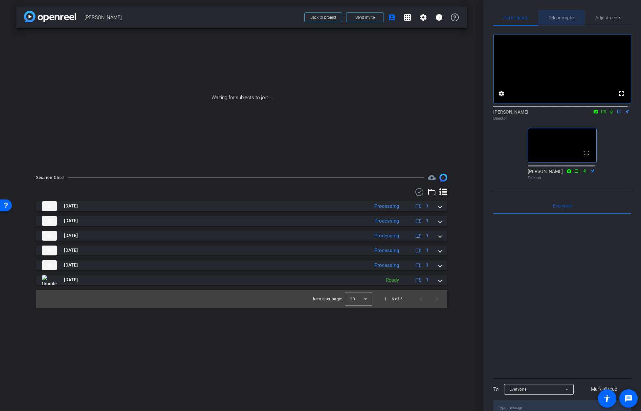
click at [448, 16] on span "Teleprompter" at bounding box center [562, 17] width 27 height 5
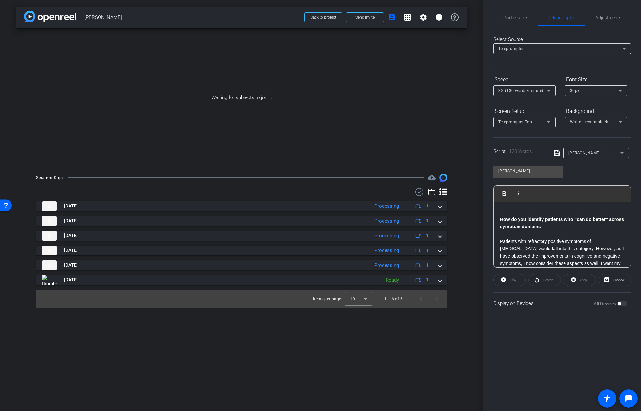
click at [448, 279] on div "Play" at bounding box center [509, 280] width 33 height 12
click at [448, 280] on div "Play" at bounding box center [509, 280] width 33 height 12
click at [448, 17] on span "Participants" at bounding box center [516, 17] width 25 height 5
